Goal: Task Accomplishment & Management: Manage account settings

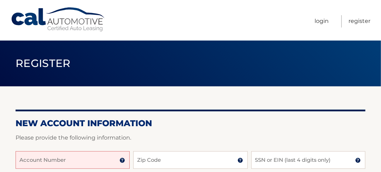
click at [20, 161] on input "Account Number" at bounding box center [73, 160] width 114 height 18
click at [19, 159] on input "Account Number" at bounding box center [73, 160] width 114 height 18
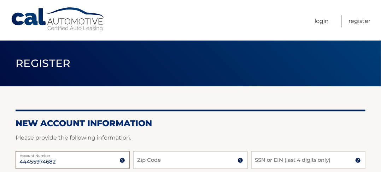
type input "44455974682"
click at [163, 160] on input "Zip Code" at bounding box center [190, 160] width 114 height 18
type input "11362"
click at [281, 161] on input "SSN or EIN (last 4 digits only)" at bounding box center [308, 160] width 114 height 18
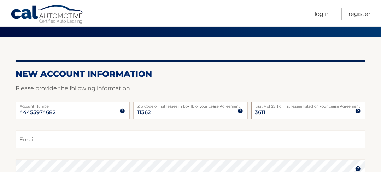
scroll to position [56, 0]
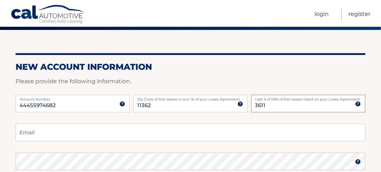
type input "3611"
click at [16, 136] on input "Email" at bounding box center [190, 133] width 349 height 18
type input "AL.SULAMAN@GMAIL.COM"
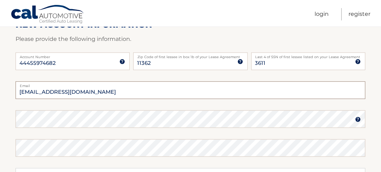
scroll to position [113, 0]
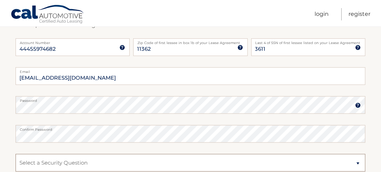
click at [359, 164] on select "Select a Security Question What was the name of your elementary school? What is…" at bounding box center [190, 163] width 349 height 18
click at [16, 154] on select "Select a Security Question What was the name of your elementary school? What is…" at bounding box center [190, 163] width 349 height 18
click at [23, 159] on select "Select a Security Question What was the name of your elementary school? What is…" at bounding box center [190, 163] width 349 height 18
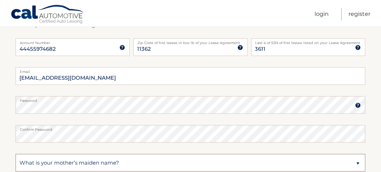
click at [357, 164] on select "Select a Security Question What was the name of your elementary school? What is…" at bounding box center [190, 163] width 349 height 18
click at [23, 161] on select "Select a Security Question What was the name of your elementary school? What is…" at bounding box center [190, 163] width 349 height 18
click at [52, 163] on select "Select a Security Question What was the name of your elementary school? What is…" at bounding box center [190, 163] width 349 height 18
click at [357, 164] on select "Select a Security Question What was the name of your elementary school? What is…" at bounding box center [190, 163] width 349 height 18
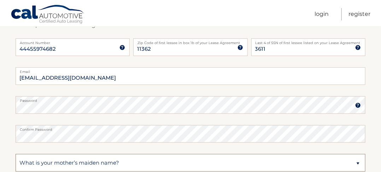
click at [357, 164] on select "Select a Security Question What was the name of your elementary school? What is…" at bounding box center [190, 163] width 349 height 18
click at [359, 163] on select "Select a Security Question What was the name of your elementary school? What is…" at bounding box center [190, 163] width 349 height 18
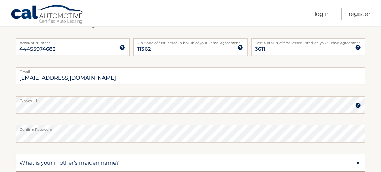
click at [16, 154] on select "Select a Security Question What was the name of your elementary school? What is…" at bounding box center [190, 163] width 349 height 18
click at [144, 164] on select "Select a Security Question What was the name of your elementary school? What is…" at bounding box center [190, 163] width 349 height 18
click at [145, 162] on select "Select a Security Question What was the name of your elementary school? What is…" at bounding box center [190, 163] width 349 height 18
click at [20, 160] on select "Select a Security Question What was the name of your elementary school? What is…" at bounding box center [190, 163] width 349 height 18
drag, startPoint x: 78, startPoint y: 171, endPoint x: 149, endPoint y: 181, distance: 72.3
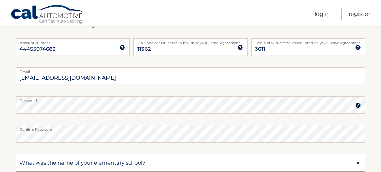
click at [19, 162] on select "Select a Security Question What was the name of your elementary school? What is…" at bounding box center [190, 163] width 349 height 18
click at [145, 162] on select "Select a Security Question What was the name of your elementary school? What is…" at bounding box center [190, 163] width 349 height 18
click at [358, 163] on select "Select a Security Question What was the name of your elementary school? What is…" at bounding box center [190, 163] width 349 height 18
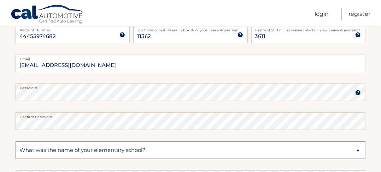
scroll to position [127, 0]
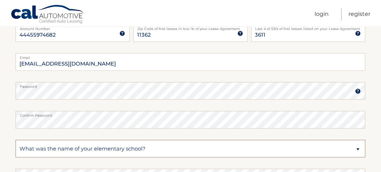
click at [29, 148] on select "Select a Security Question What was the name of your elementary school? What is…" at bounding box center [190, 149] width 349 height 18
select select "2"
click at [16, 140] on select "Select a Security Question What was the name of your elementary school? What is…" at bounding box center [190, 149] width 349 height 18
click at [358, 150] on select "Select a Security Question What was the name of your elementary school? What is…" at bounding box center [190, 149] width 349 height 18
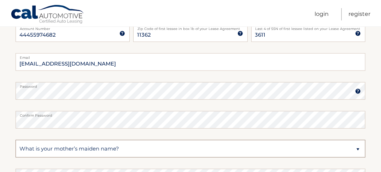
click at [18, 146] on select "Select a Security Question What was the name of your elementary school? What is…" at bounding box center [190, 149] width 349 height 18
click at [116, 147] on select "Select a Security Question What was the name of your elementary school? What is…" at bounding box center [190, 149] width 349 height 18
click at [357, 151] on select "Select a Security Question What was the name of your elementary school? What is…" at bounding box center [190, 149] width 349 height 18
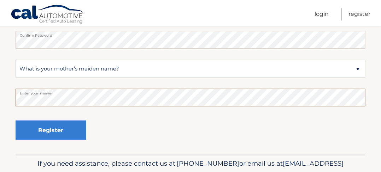
scroll to position [212, 0]
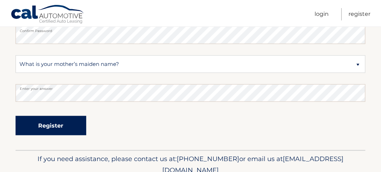
click at [44, 126] on button "Register" at bounding box center [51, 125] width 71 height 19
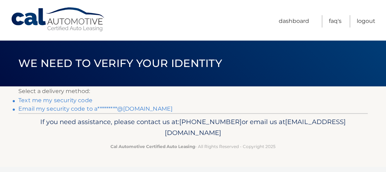
click at [60, 102] on link "Text me my security code" at bounding box center [55, 100] width 74 height 7
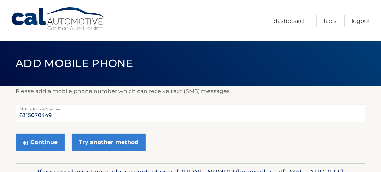
click at [60, 102] on div "Please add a mobile phone number which can receive text (SMS) messages. 6315070…" at bounding box center [190, 124] width 349 height 77
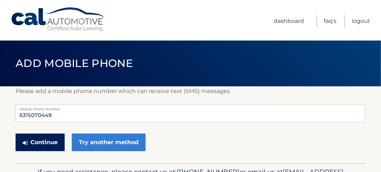
click at [30, 144] on button "Continue" at bounding box center [40, 143] width 49 height 18
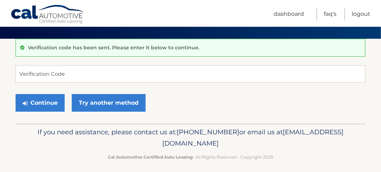
scroll to position [52, 0]
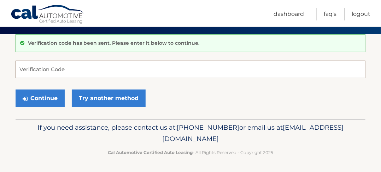
click at [23, 66] on input "Verification Code" at bounding box center [190, 70] width 349 height 18
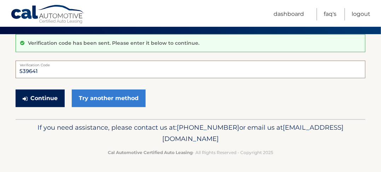
type input "539641"
click at [31, 99] on button "Continue" at bounding box center [40, 99] width 49 height 18
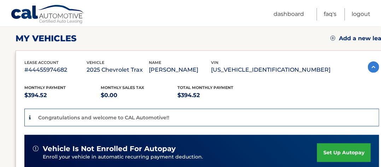
scroll to position [99, 0]
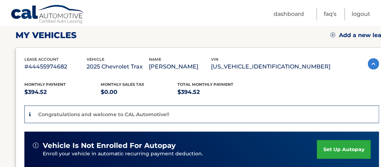
click at [336, 148] on link "set up autopay" at bounding box center [344, 149] width 54 height 19
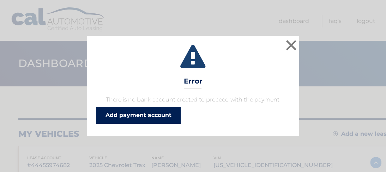
click at [137, 114] on link "Add payment account" at bounding box center [138, 115] width 85 height 17
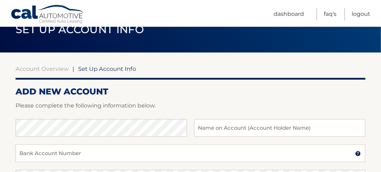
scroll to position [42, 0]
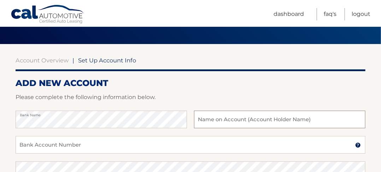
click at [200, 121] on input "text" at bounding box center [279, 120] width 171 height 18
type input "[PERSON_NAME]"
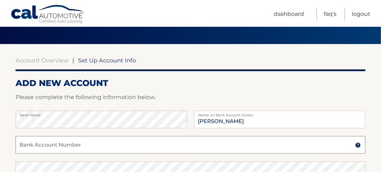
click at [25, 144] on input "Bank Account Number" at bounding box center [190, 145] width 349 height 18
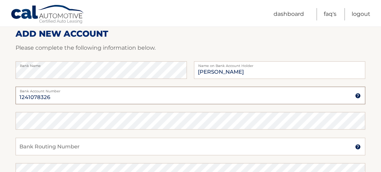
scroll to position [99, 0]
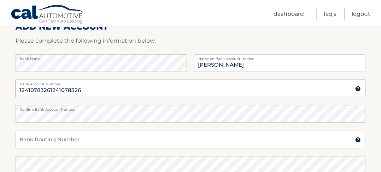
click at [79, 89] on input "12410783261241078326" at bounding box center [190, 89] width 349 height 18
type input "1241078326"
click at [22, 136] on input "Bank Routing Number" at bounding box center [190, 140] width 349 height 18
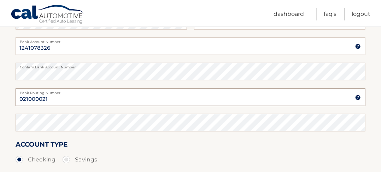
scroll to position [155, 0]
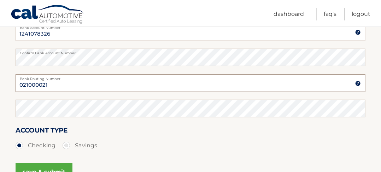
type input "021000021"
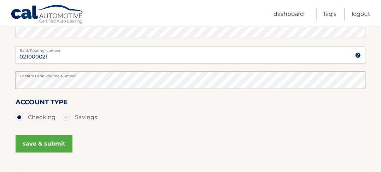
scroll to position [198, 0]
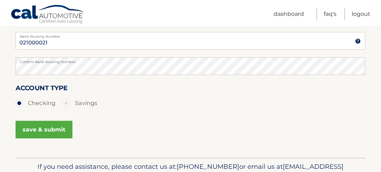
click at [34, 127] on button "save & submit" at bounding box center [44, 130] width 57 height 18
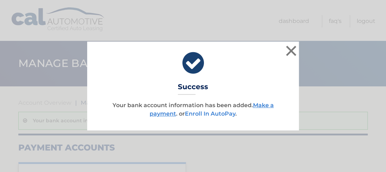
click at [206, 114] on link "Enroll In AutoPay" at bounding box center [210, 113] width 50 height 7
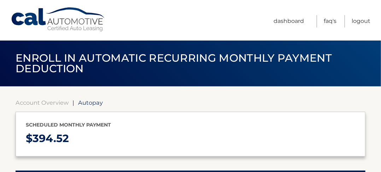
select select "ZjEyZThmMjgtMWIwYS00ZDg5LTgzM2YtNzQxMjM4YWVlYWY2"
click at [206, 114] on div "Scheduled monthly payment $ 394.52" at bounding box center [190, 134] width 349 height 45
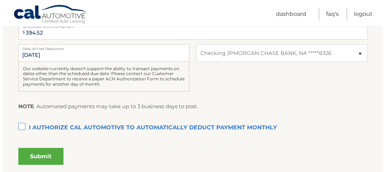
scroll to position [184, 0]
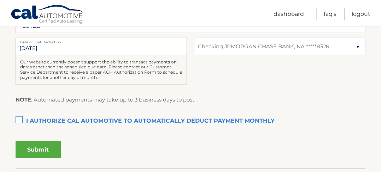
click at [20, 120] on label "I authorize cal automotive to automatically deduct payment monthly This checkbo…" at bounding box center [190, 121] width 349 height 14
click at [0, 0] on input "I authorize cal automotive to automatically deduct payment monthly This checkbo…" at bounding box center [0, 0] width 0 height 0
click at [38, 149] on button "Submit" at bounding box center [38, 150] width 45 height 17
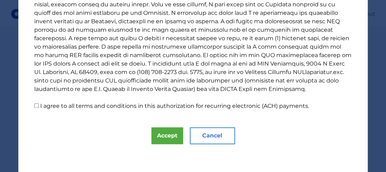
scroll to position [169, 0]
click at [166, 132] on button "Accept" at bounding box center [167, 135] width 32 height 17
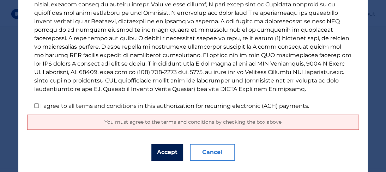
click at [161, 151] on button "Accept" at bounding box center [167, 152] width 32 height 17
click at [34, 104] on input "I agree to all terms and conditions in this authorization for recurring electro…" at bounding box center [36, 105] width 5 height 5
checkbox input "true"
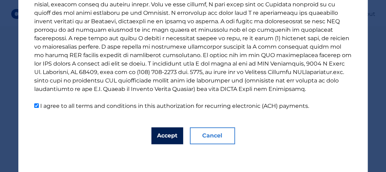
click at [162, 136] on button "Accept" at bounding box center [167, 135] width 32 height 17
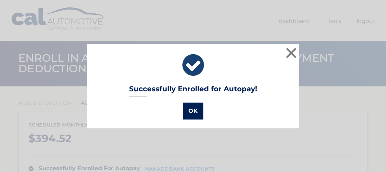
click at [190, 113] on button "OK" at bounding box center [193, 111] width 20 height 17
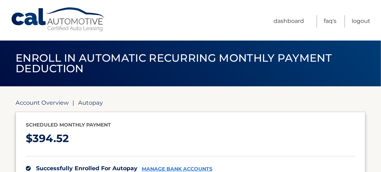
click at [35, 102] on link "Account Overview" at bounding box center [42, 102] width 53 height 7
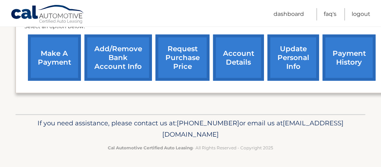
scroll to position [245, 0]
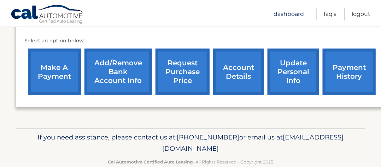
click at [287, 13] on link "Dashboard" at bounding box center [288, 14] width 30 height 12
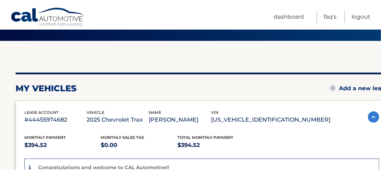
scroll to position [56, 0]
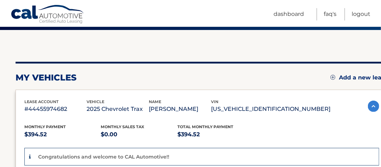
click at [318, 148] on div "Congratulations and welcome to CAL Automotive!!" at bounding box center [201, 157] width 354 height 18
click at [279, 106] on p "[US_VEHICLE_IDENTIFICATION_NUMBER]" at bounding box center [270, 109] width 119 height 10
